Goal: Navigation & Orientation: Find specific page/section

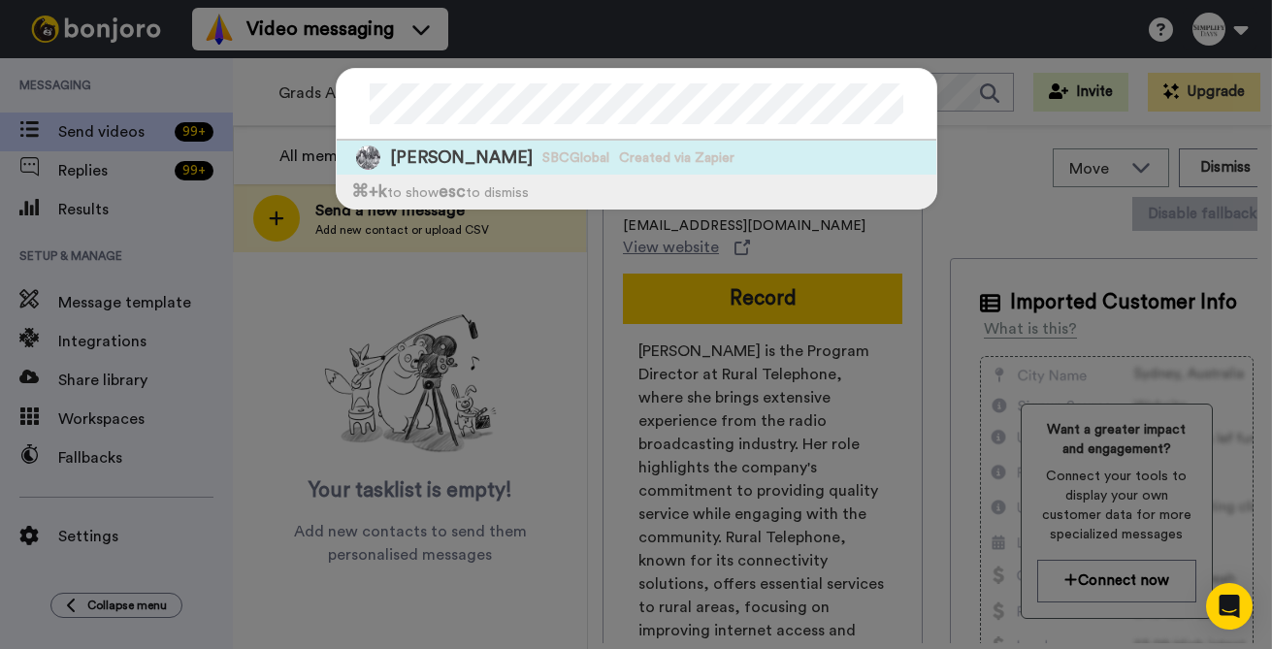
click at [633, 156] on span "Created via Zapier" at bounding box center [676, 157] width 115 height 19
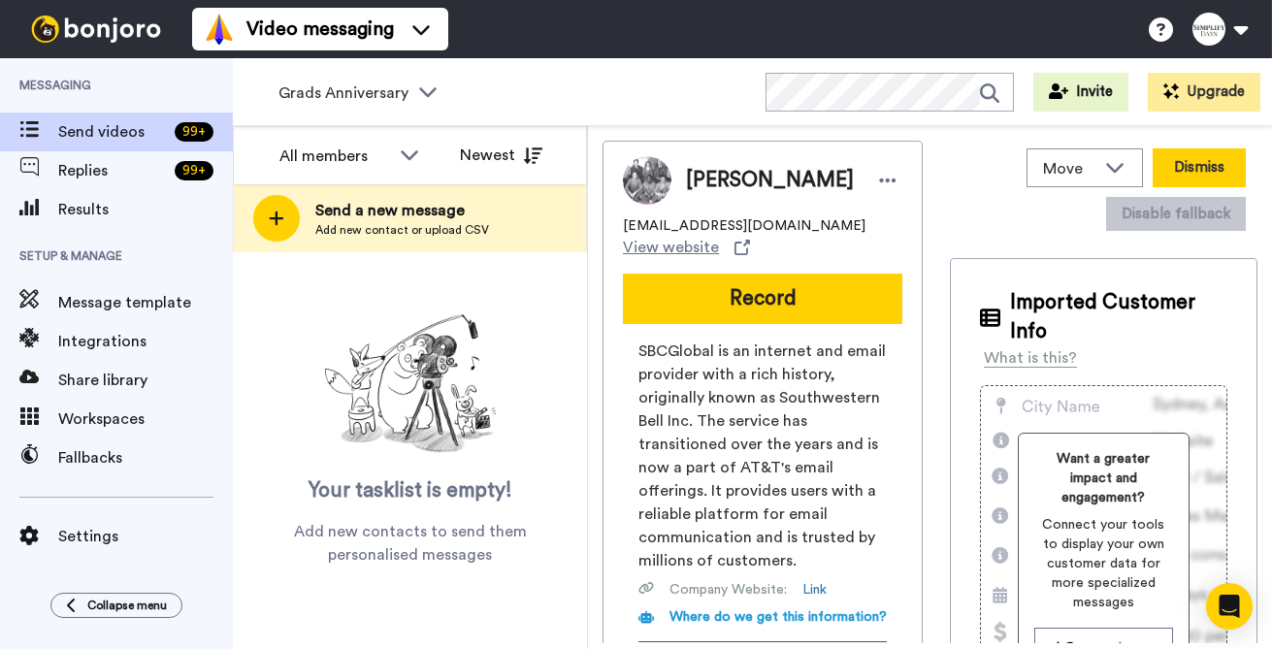
click at [1219, 161] on button "Dismiss" at bounding box center [1199, 167] width 93 height 39
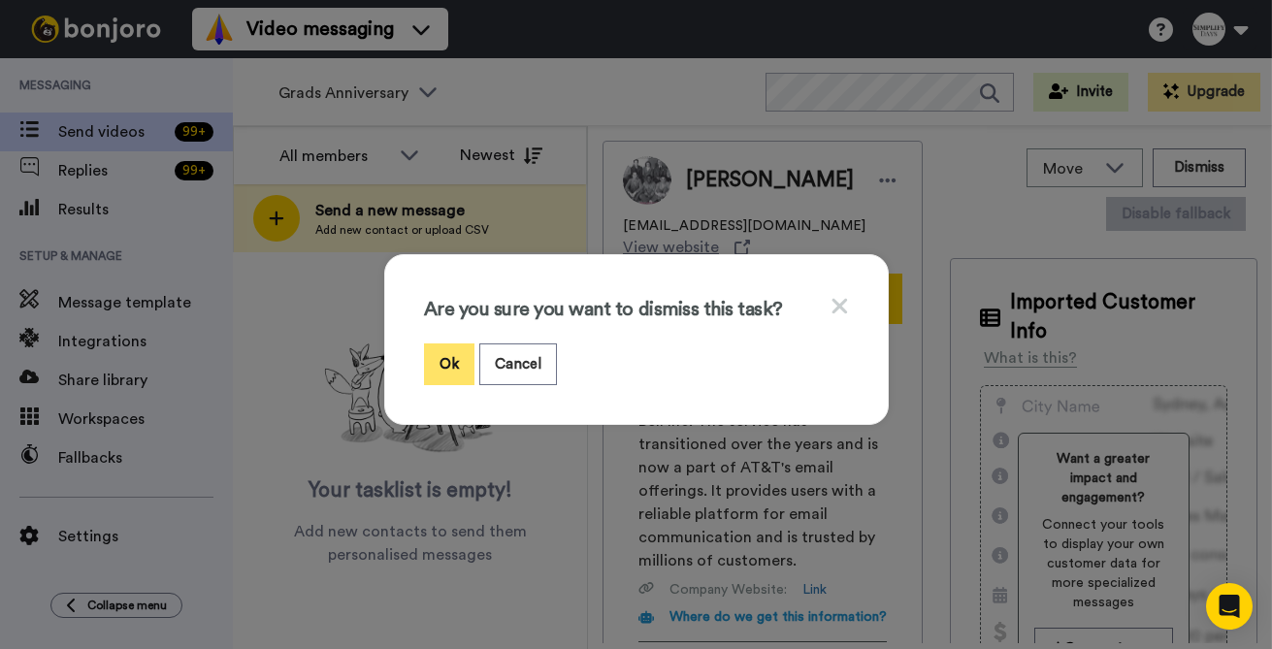
click at [446, 364] on button "Ok" at bounding box center [449, 365] width 50 height 42
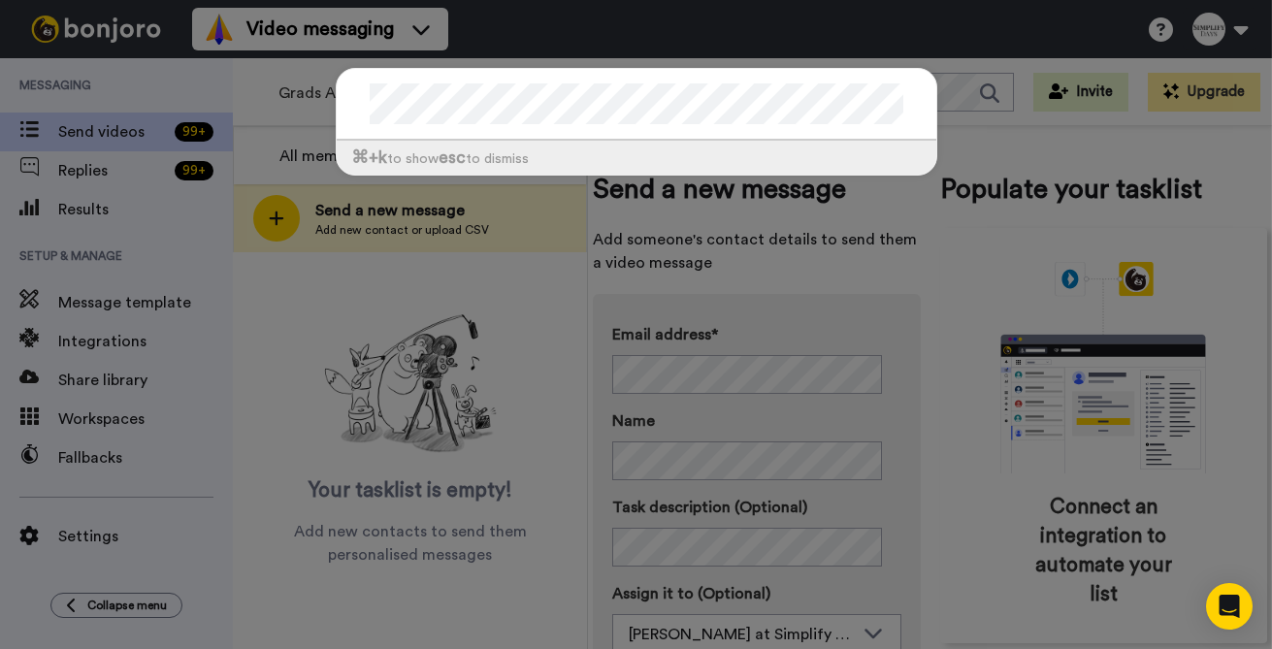
click at [530, 360] on div "⌘ +k to show esc to dismiss" at bounding box center [636, 324] width 1272 height 649
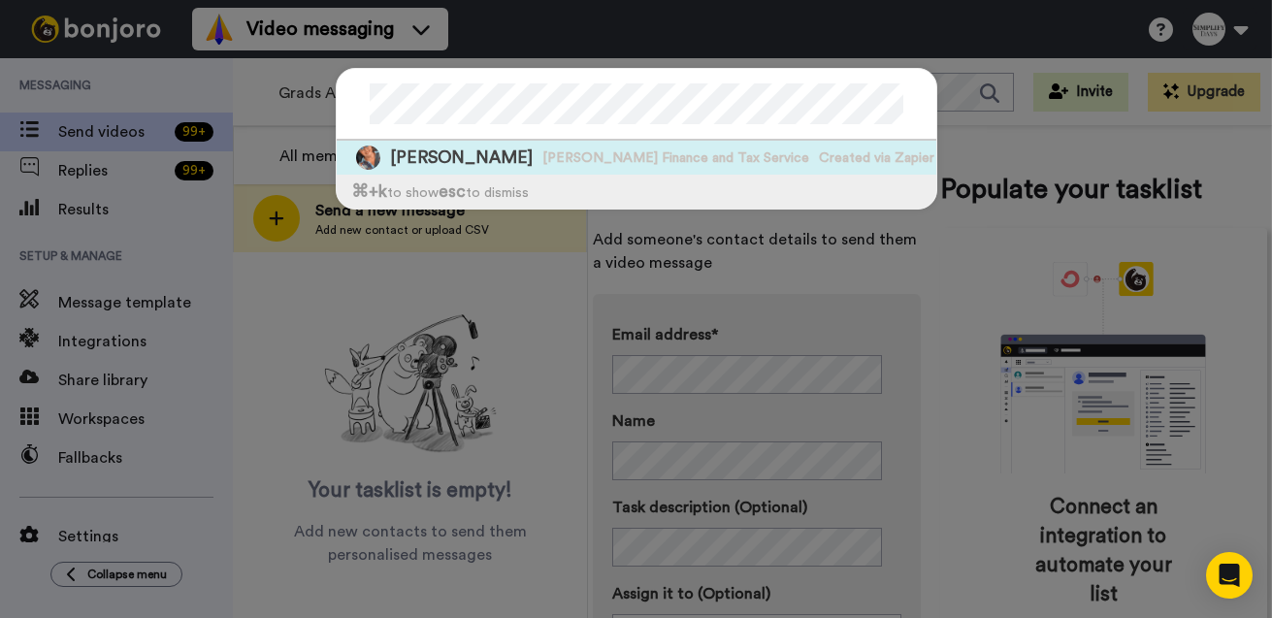
click at [477, 158] on span "[PERSON_NAME]" at bounding box center [461, 158] width 143 height 24
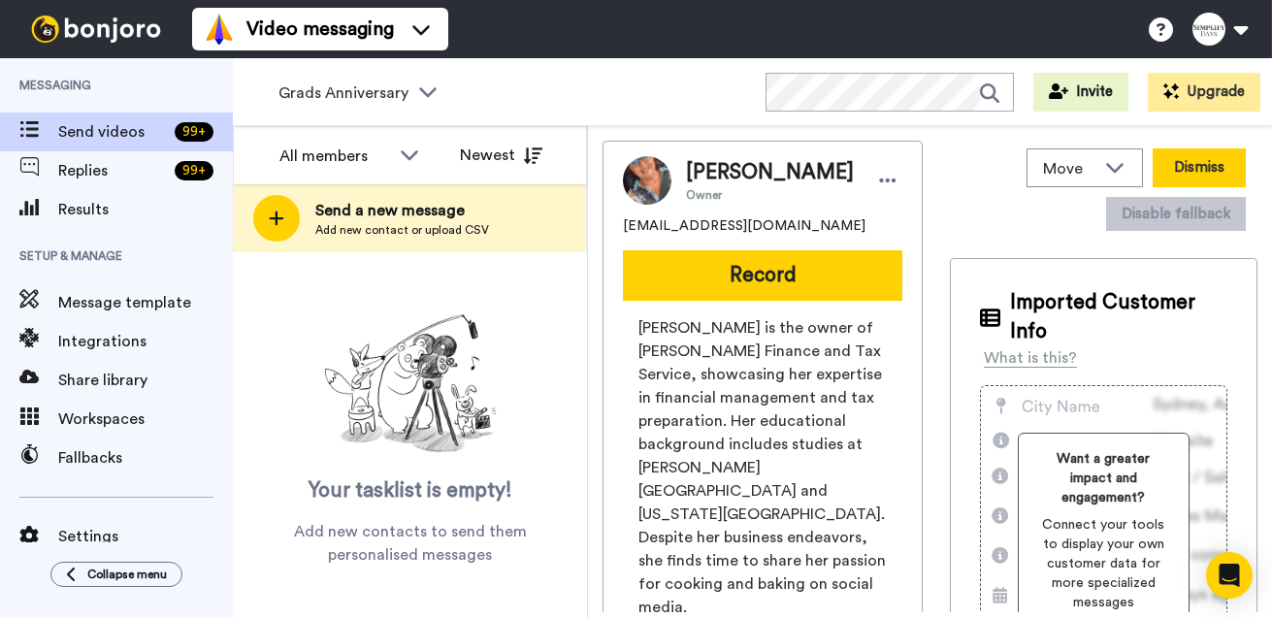
click at [1207, 168] on button "Dismiss" at bounding box center [1199, 167] width 93 height 39
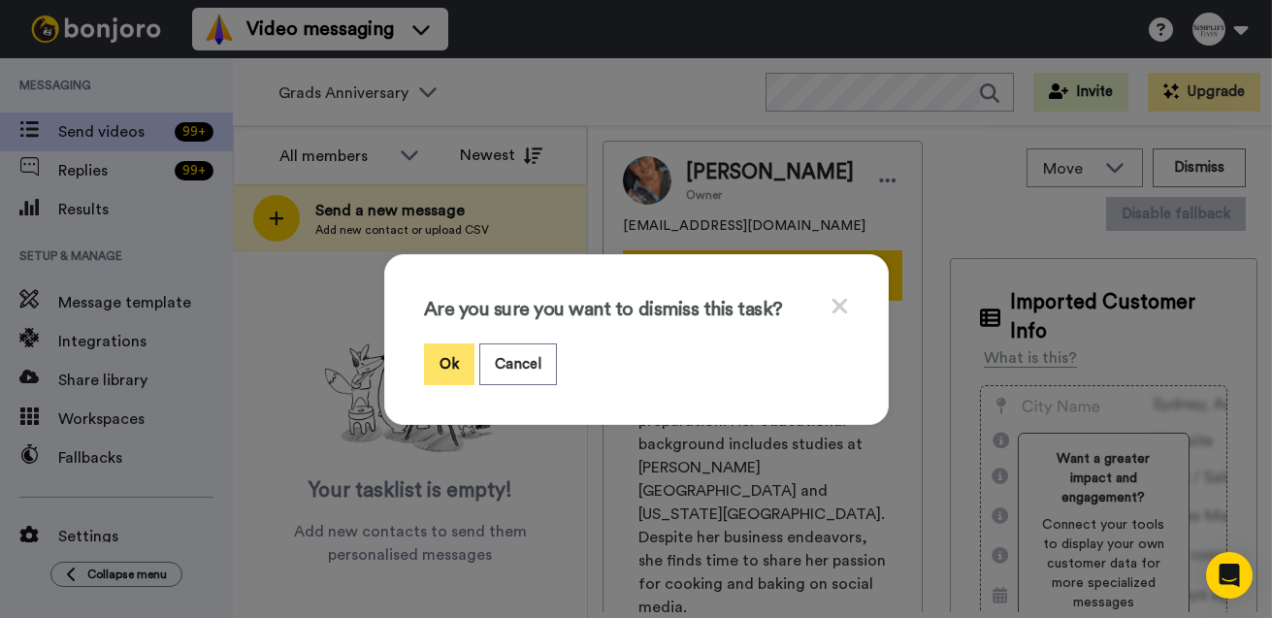
click at [439, 363] on button "Ok" at bounding box center [449, 365] width 50 height 42
